Goal: Communication & Community: Answer question/provide support

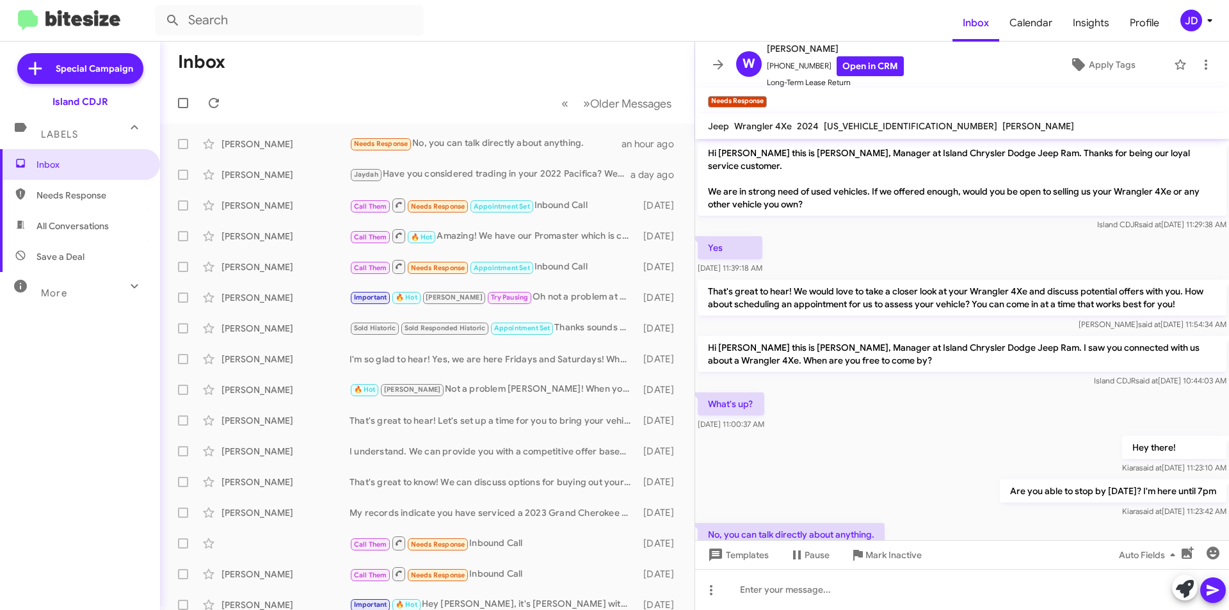
scroll to position [36, 0]
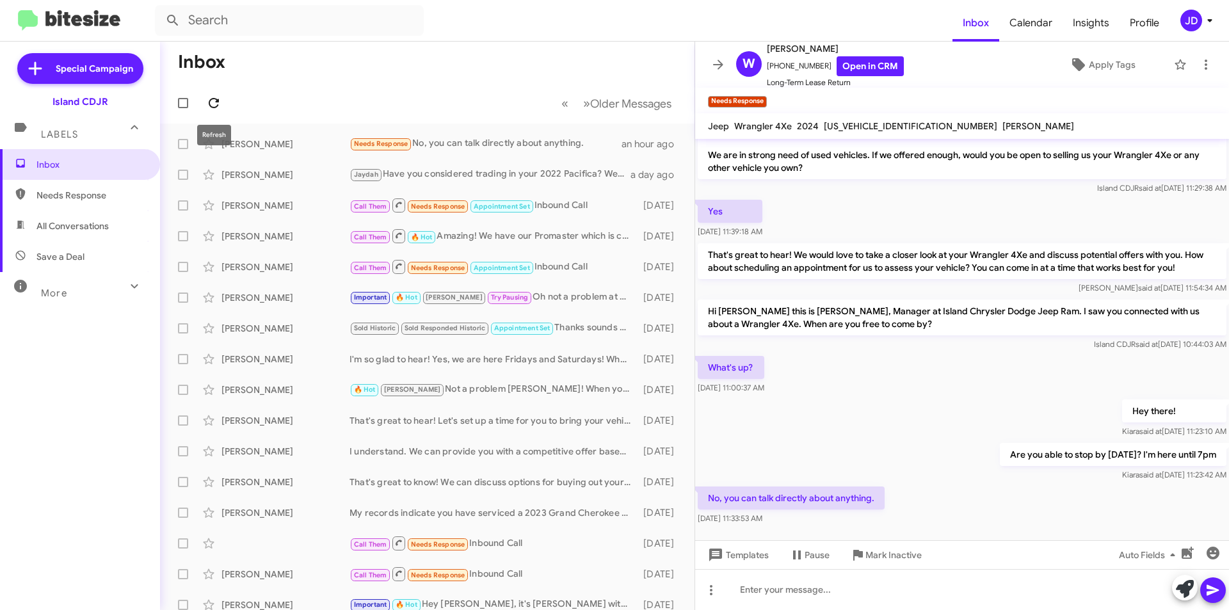
click at [211, 107] on icon at bounding box center [214, 103] width 10 height 10
click at [720, 60] on icon at bounding box center [717, 64] width 15 height 15
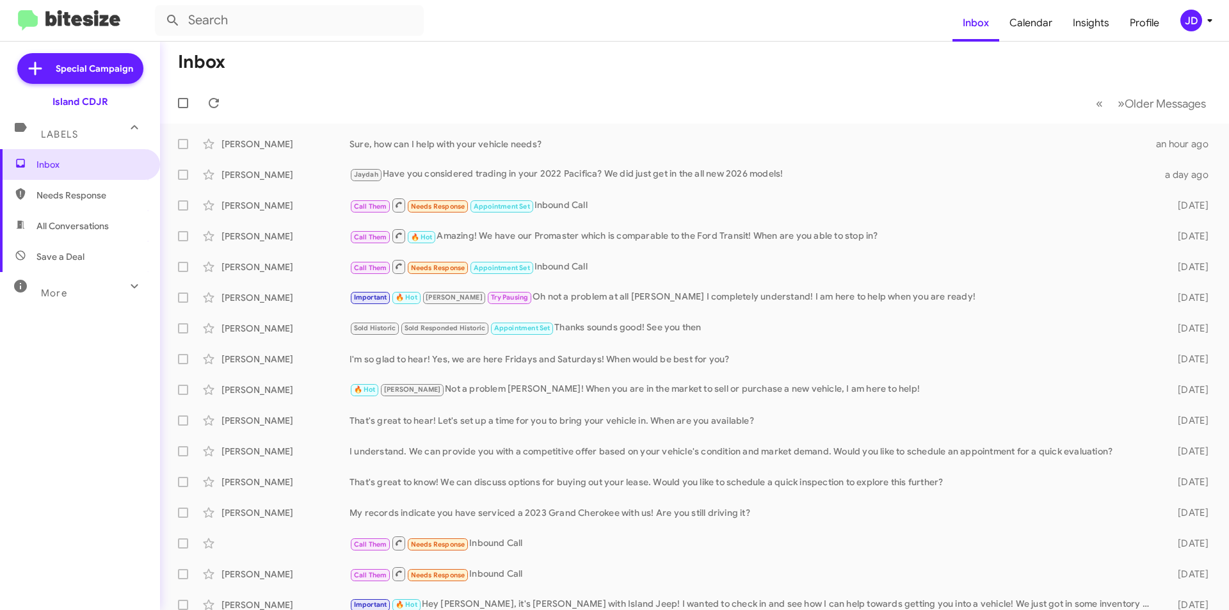
click at [550, 127] on mat-action-list "[PERSON_NAME], how can I help with your vehicle needs? an hour ago [PERSON_NAME…" at bounding box center [694, 434] width 1069 height 620
click at [541, 131] on div "[PERSON_NAME], how can I help with your vehicle needs? an hour ago" at bounding box center [694, 144] width 1048 height 26
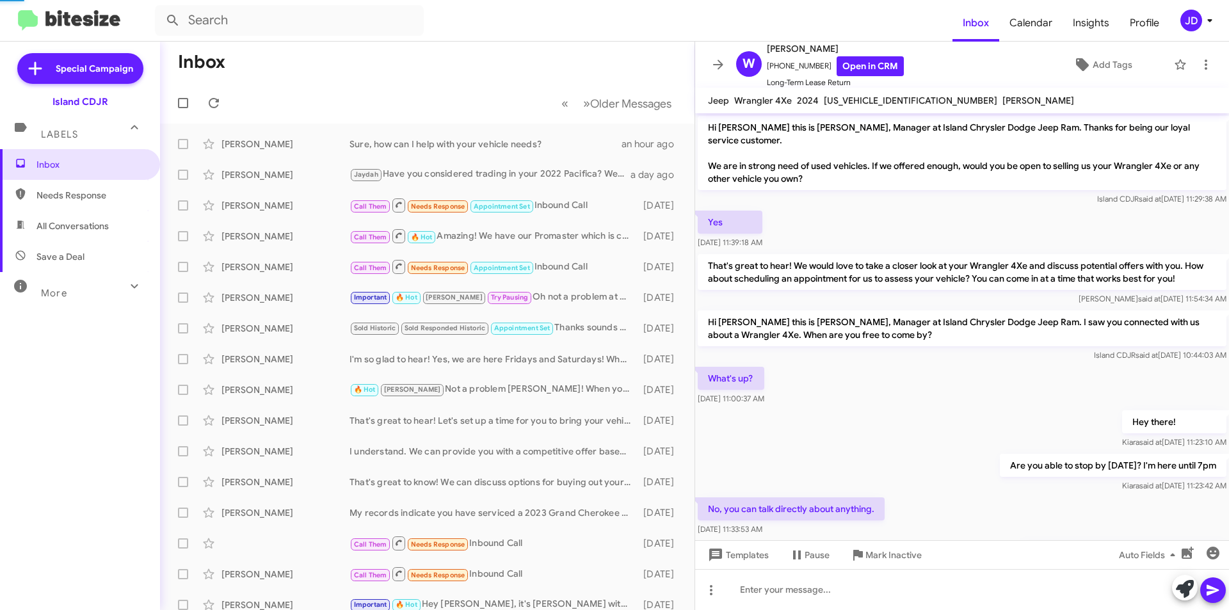
scroll to position [58, 0]
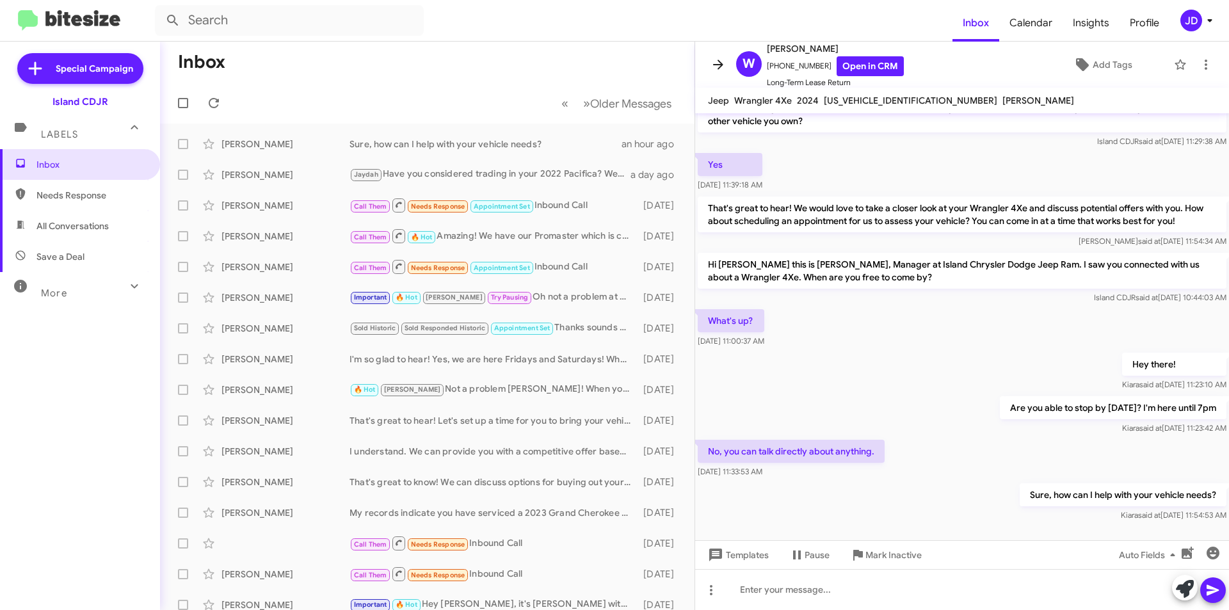
click at [712, 71] on icon at bounding box center [717, 64] width 15 height 15
